Goal: Task Accomplishment & Management: Use online tool/utility

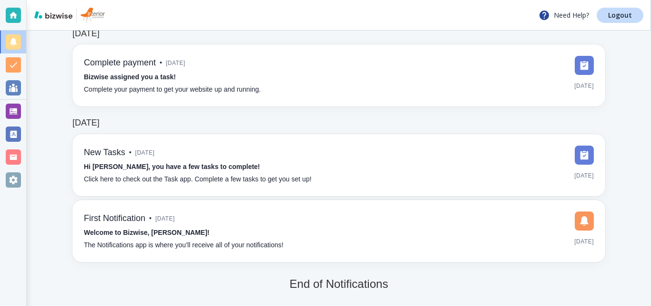
scroll to position [137, 0]
click at [12, 178] on div at bounding box center [13, 179] width 15 height 15
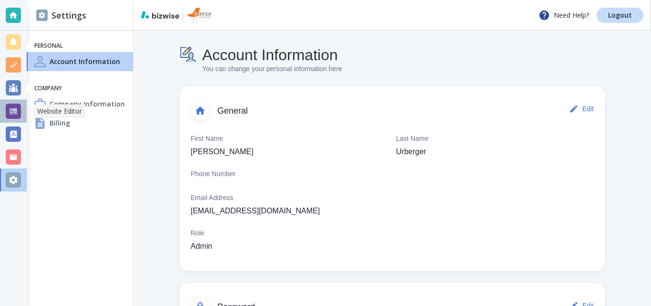
click at [21, 115] on div at bounding box center [13, 110] width 15 height 15
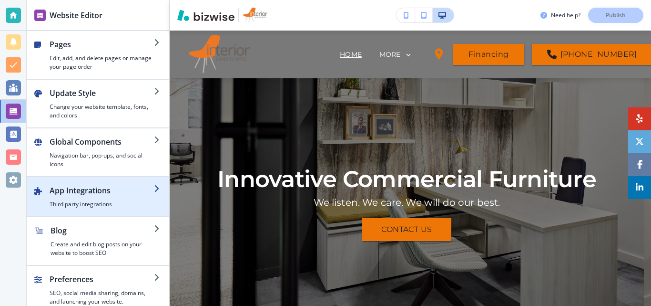
scroll to position [9, 0]
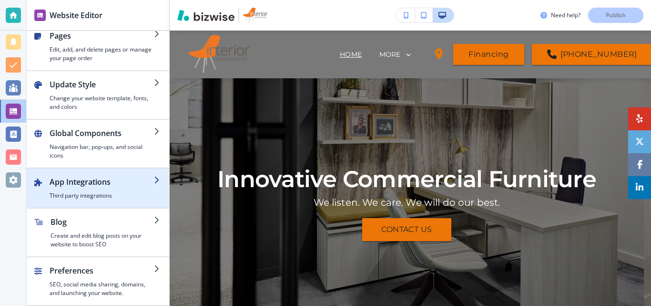
click at [114, 190] on div "button" at bounding box center [102, 189] width 104 height 4
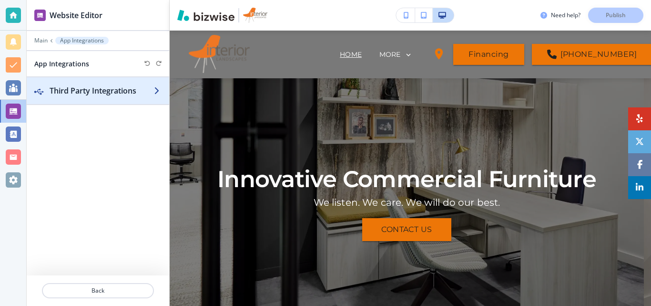
click at [148, 85] on h2 "Third Party Integrations" at bounding box center [102, 90] width 104 height 11
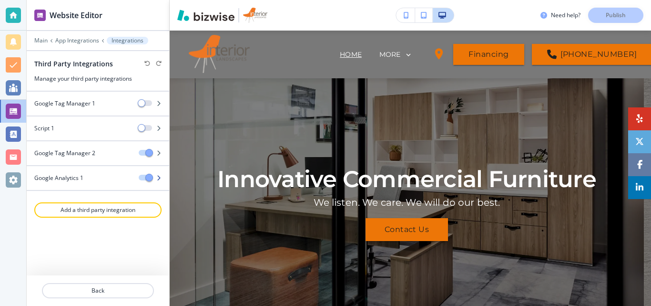
click at [90, 177] on div "Google Analytics 1" at bounding box center [79, 178] width 104 height 9
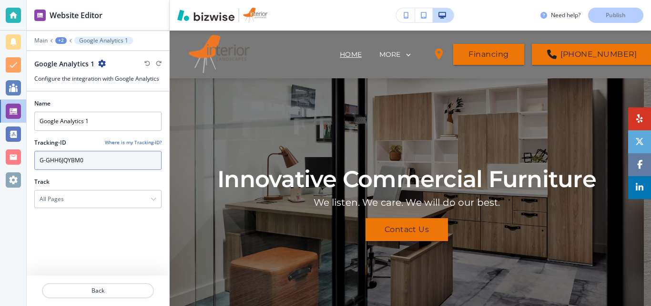
click at [88, 159] on input "G-GHH6JQYBM0" at bounding box center [97, 160] width 127 height 19
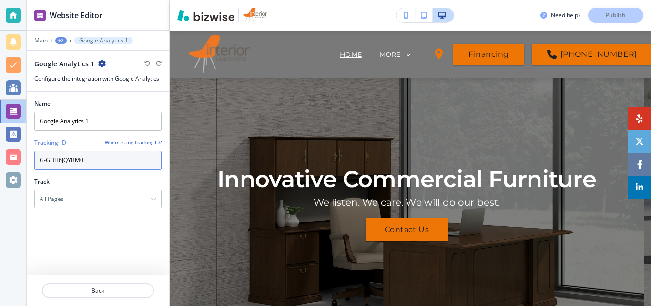
drag, startPoint x: 89, startPoint y: 157, endPoint x: 36, endPoint y: 156, distance: 53.4
click at [36, 156] on input "G-GHH6JQYBM0" at bounding box center [97, 160] width 127 height 19
paste input "M5ECVESWL5"
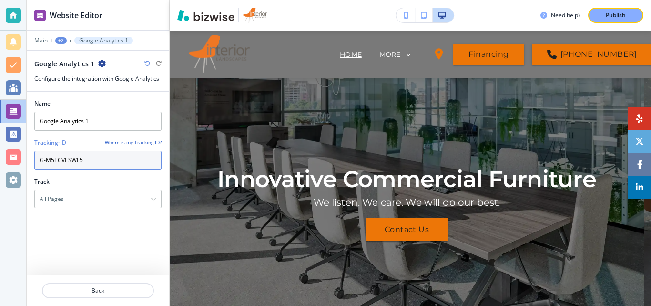
type input "G-M5ECVESWL5"
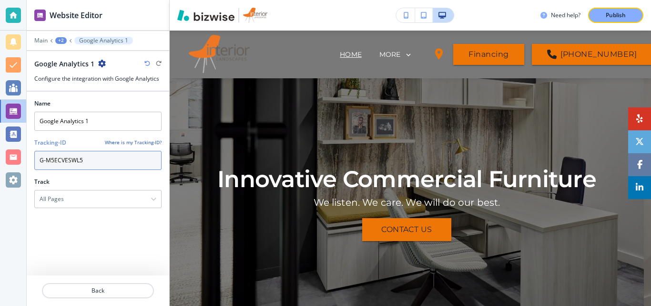
drag, startPoint x: 96, startPoint y: 162, endPoint x: 0, endPoint y: 162, distance: 95.9
click at [0, 162] on div "Website Editor Main +2 Google Analytics 1 Google Analytics 1 Configure the inte…" at bounding box center [325, 153] width 651 height 306
click at [99, 159] on input "G-M5ECVESWL5" at bounding box center [97, 160] width 127 height 19
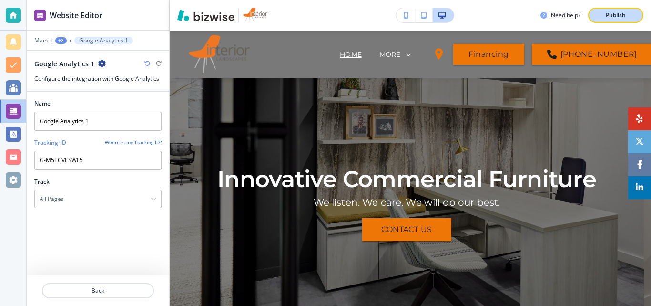
click at [623, 16] on p "Publish" at bounding box center [616, 15] width 20 height 9
